Goal: Contribute content: Add original content to the website for others to see

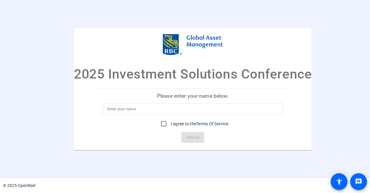
click at [171, 108] on input at bounding box center [193, 108] width 171 height 7
type input "[PERSON_NAME]"
click at [164, 123] on input "I agree to the Terms Of Service" at bounding box center [164, 124] width 12 height 12
checkbox input "true"
click at [187, 135] on span "Continue" at bounding box center [192, 137] width 13 height 9
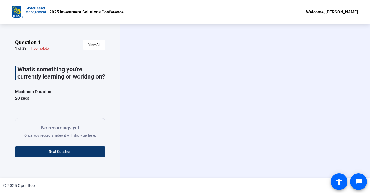
click at [56, 153] on span "Next Question" at bounding box center [60, 152] width 23 height 4
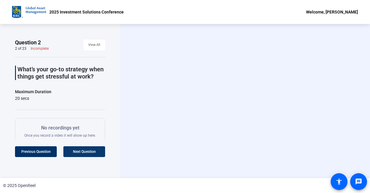
click at [78, 150] on span "Next Question" at bounding box center [84, 152] width 23 height 4
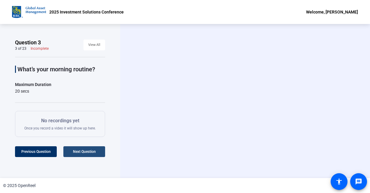
click at [80, 149] on span at bounding box center [84, 152] width 42 height 14
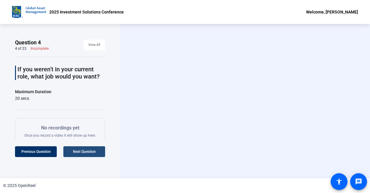
click at [80, 149] on span at bounding box center [84, 152] width 42 height 14
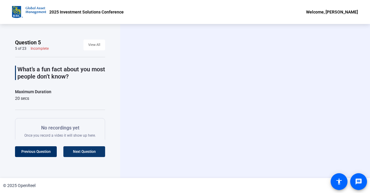
click at [80, 149] on span at bounding box center [84, 152] width 42 height 14
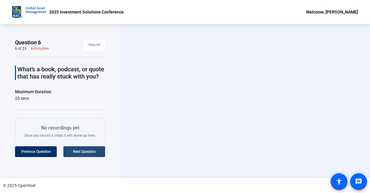
click at [80, 149] on span at bounding box center [84, 152] width 42 height 14
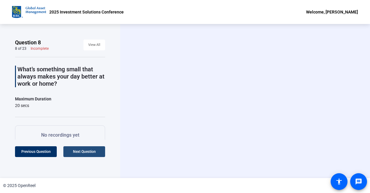
click at [80, 149] on span at bounding box center [84, 152] width 42 height 14
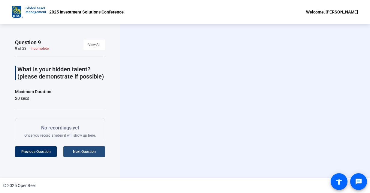
click at [80, 149] on span at bounding box center [84, 152] width 42 height 14
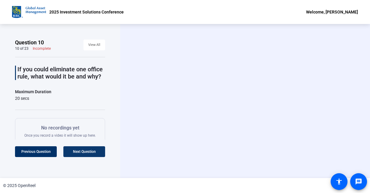
click at [80, 149] on span at bounding box center [84, 152] width 42 height 14
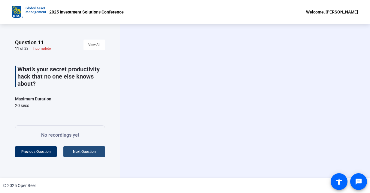
click at [80, 149] on span at bounding box center [84, 152] width 42 height 14
click at [85, 150] on span "Next Question" at bounding box center [84, 152] width 23 height 4
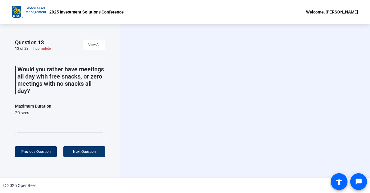
click at [85, 150] on span "Next Question" at bounding box center [84, 152] width 23 height 4
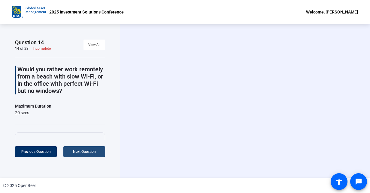
click at [84, 148] on span at bounding box center [84, 152] width 42 height 14
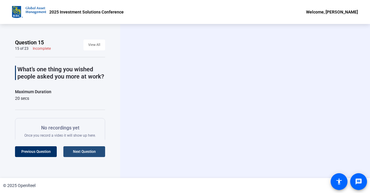
click at [84, 148] on span at bounding box center [84, 152] width 42 height 14
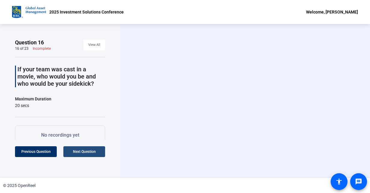
click at [84, 148] on span at bounding box center [84, 152] width 42 height 14
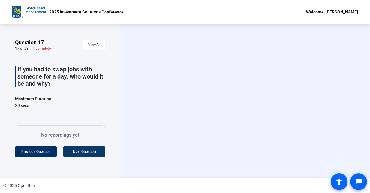
click at [84, 148] on span at bounding box center [84, 152] width 42 height 14
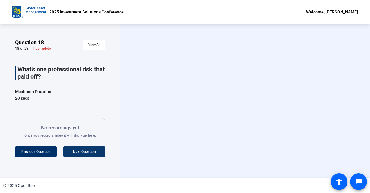
click at [84, 148] on span at bounding box center [84, 152] width 42 height 14
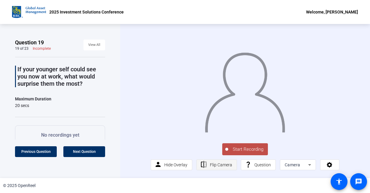
click at [219, 168] on span "Flip Camera" at bounding box center [221, 165] width 22 height 5
drag, startPoint x: 222, startPoint y: 164, endPoint x: 212, endPoint y: 167, distance: 9.7
click at [212, 167] on span "Flip Camera" at bounding box center [221, 165] width 22 height 5
click at [267, 166] on span "Question" at bounding box center [262, 165] width 17 height 5
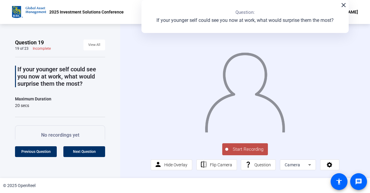
click at [342, 7] on mat-icon "close" at bounding box center [343, 5] width 7 height 7
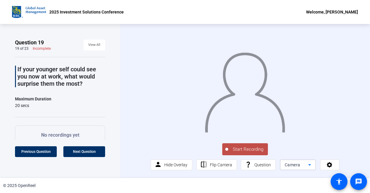
click at [309, 167] on icon at bounding box center [309, 165] width 7 height 7
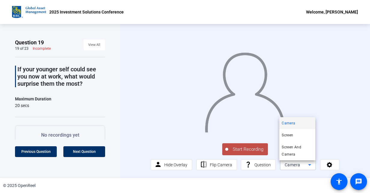
click at [309, 167] on div at bounding box center [185, 96] width 370 height 193
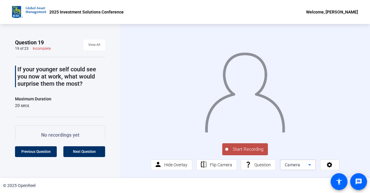
click at [309, 166] on icon at bounding box center [309, 166] width 3 height 2
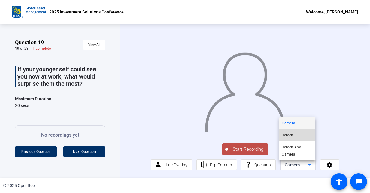
click at [298, 135] on mat-option "Screen" at bounding box center [297, 135] width 36 height 12
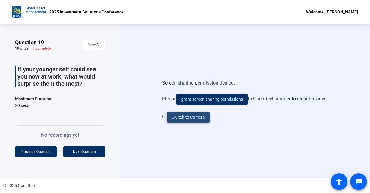
click at [202, 118] on span "Switch to Camera" at bounding box center [188, 117] width 33 height 6
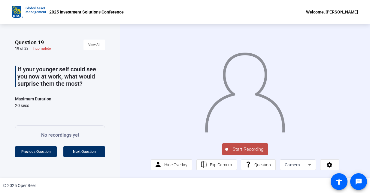
click at [250, 153] on span "Start Recording" at bounding box center [248, 149] width 40 height 7
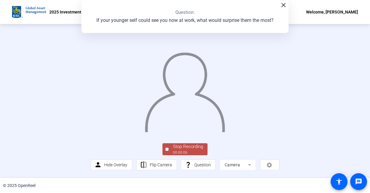
click at [282, 5] on mat-icon "close" at bounding box center [283, 5] width 7 height 7
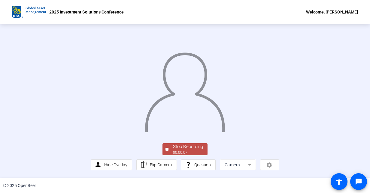
scroll to position [33, 0]
click at [182, 152] on div "00:00:08" at bounding box center [188, 152] width 30 height 5
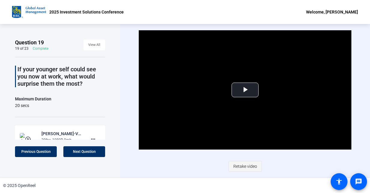
click at [246, 164] on span "Retake video" at bounding box center [245, 166] width 24 height 11
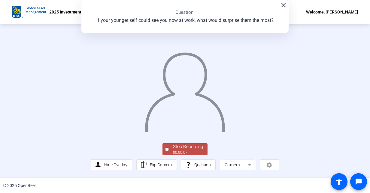
click at [282, 4] on mat-icon "close" at bounding box center [283, 5] width 7 height 7
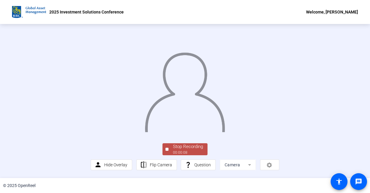
click at [221, 126] on img at bounding box center [184, 90] width 81 height 85
click at [183, 152] on div "00:00:10" at bounding box center [188, 152] width 30 height 5
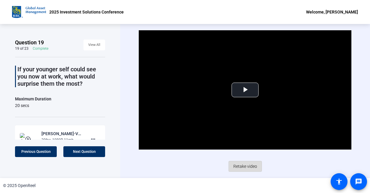
click at [244, 165] on span "Retake video" at bounding box center [245, 166] width 24 height 11
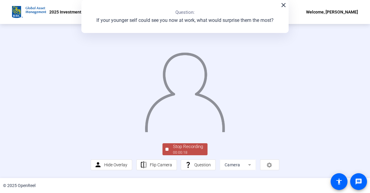
scroll to position [33, 0]
click at [192, 150] on div "Stop Recording" at bounding box center [188, 147] width 30 height 7
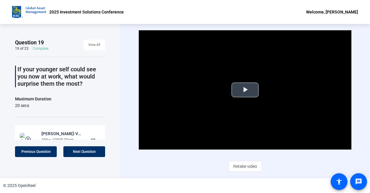
click at [245, 90] on span "Video Player" at bounding box center [245, 90] width 0 height 0
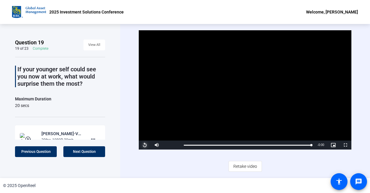
click at [141, 145] on span "Video Player" at bounding box center [145, 145] width 12 height 0
